Goal: Transaction & Acquisition: Purchase product/service

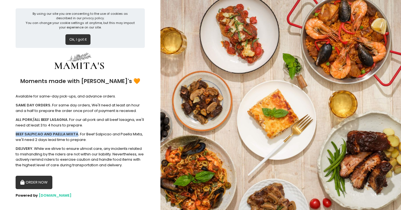
drag, startPoint x: 16, startPoint y: 133, endPoint x: 77, endPoint y: 133, distance: 61.5
click at [77, 133] on b "BEEF SALPICAO AND PAELLA MIXTA." at bounding box center [47, 133] width 63 height 5
copy b "BEEF SALPICAO AND PAELLA MIXTA"
click at [41, 179] on button "ORDER NOW" at bounding box center [34, 182] width 37 height 13
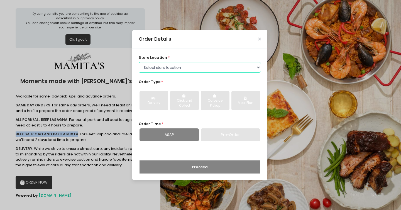
click at [189, 65] on select "Select store location Mamitas PH - [GEOGRAPHIC_DATA] Mamitas PH - [GEOGRAPHIC_D…" at bounding box center [200, 67] width 122 height 11
select select "65ad40693dc37ee8b8129aca"
click at [139, 62] on select "Select store location Mamitas PH - [GEOGRAPHIC_DATA] Mamitas PH - [GEOGRAPHIC_D…" at bounding box center [200, 67] width 122 height 11
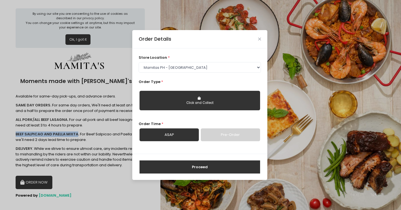
click at [184, 101] on div "Click and Collect" at bounding box center [199, 102] width 113 height 5
click at [222, 136] on link "Pre-Order" at bounding box center [230, 134] width 59 height 13
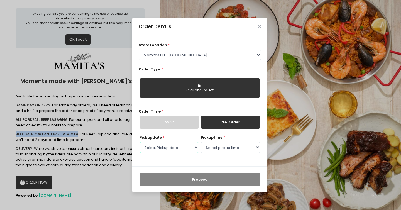
click at [197, 149] on select "Select Pickup date [DATE] [DATE] [DATE] [DATE] [DATE] [DATE] [DATE] [DATE] [DAT…" at bounding box center [168, 147] width 59 height 11
select select "[DATE]"
click at [139, 142] on select "Select Pickup date [DATE] [DATE] [DATE] [DATE] [DATE] [DATE] [DATE] [DATE] [DAT…" at bounding box center [168, 147] width 59 height 11
click at [234, 144] on select "Select pickup time 09:00 AM - 09:30 AM 09:30 AM - 10:00 AM 10:00 AM - 10:30 AM …" at bounding box center [230, 147] width 59 height 11
select select "09:00"
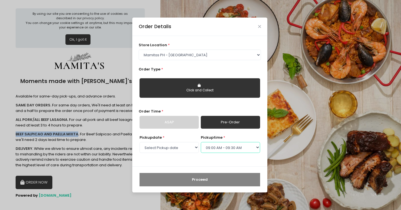
click at [201, 142] on select "Select pickup time 09:00 AM - 09:30 AM 09:30 AM - 10:00 AM 10:00 AM - 10:30 AM …" at bounding box center [230, 147] width 59 height 11
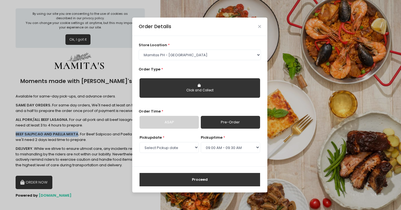
click at [219, 178] on button "Proceed" at bounding box center [199, 179] width 121 height 13
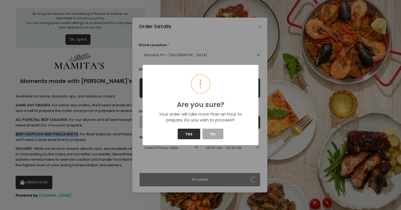
click at [189, 131] on button "Yes" at bounding box center [189, 134] width 22 height 11
